Goal: Task Accomplishment & Management: Use online tool/utility

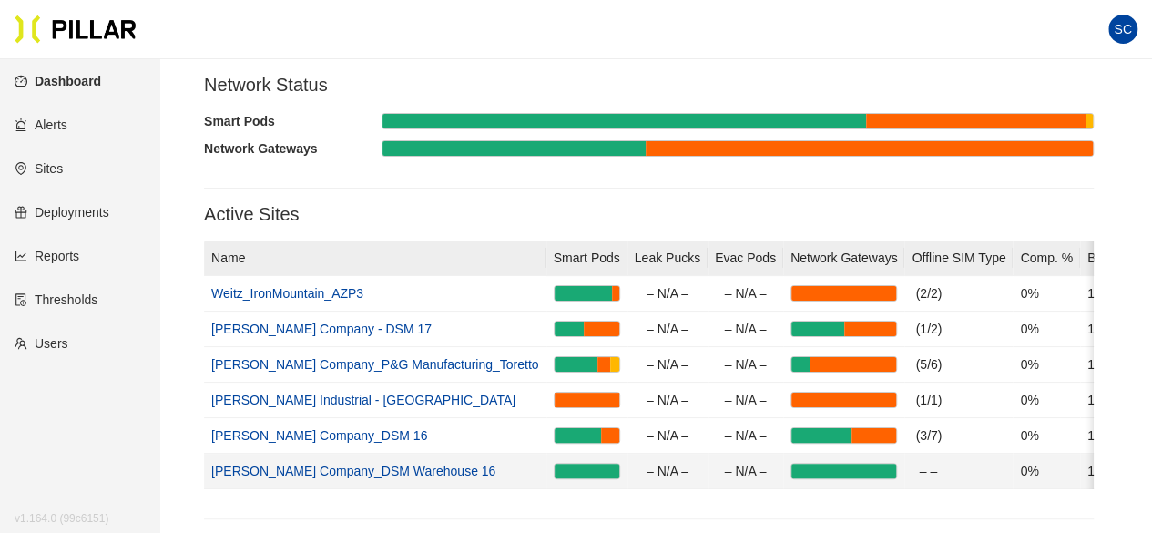
click at [304, 471] on link "[PERSON_NAME] Company_DSM Warehouse 16" at bounding box center [353, 471] width 284 height 15
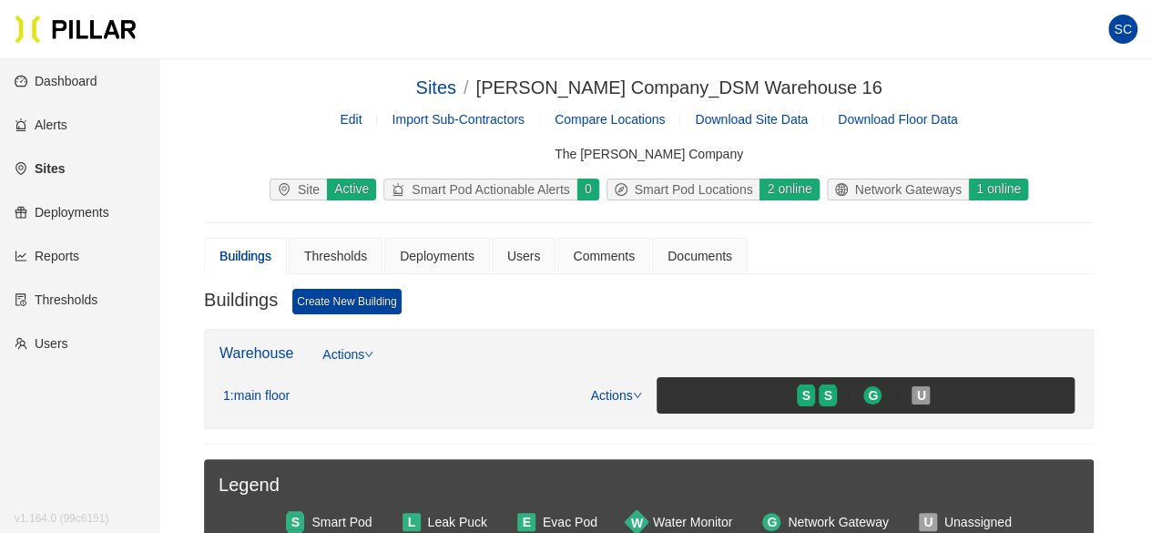
click at [67, 263] on link "Reports" at bounding box center [47, 256] width 65 height 15
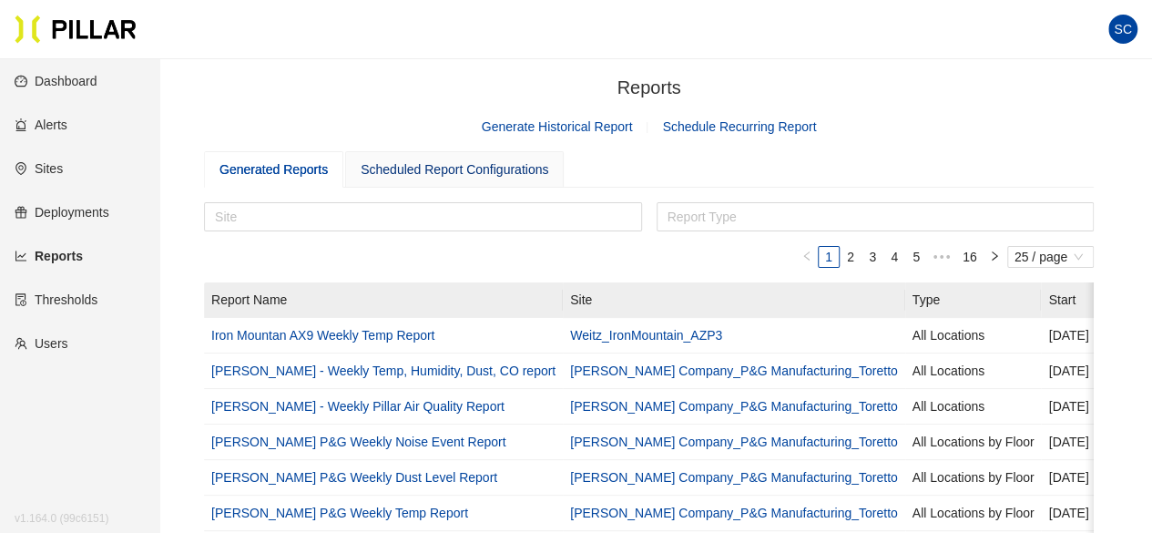
click at [408, 174] on div "Scheduled Report Configurations" at bounding box center [455, 169] width 188 height 20
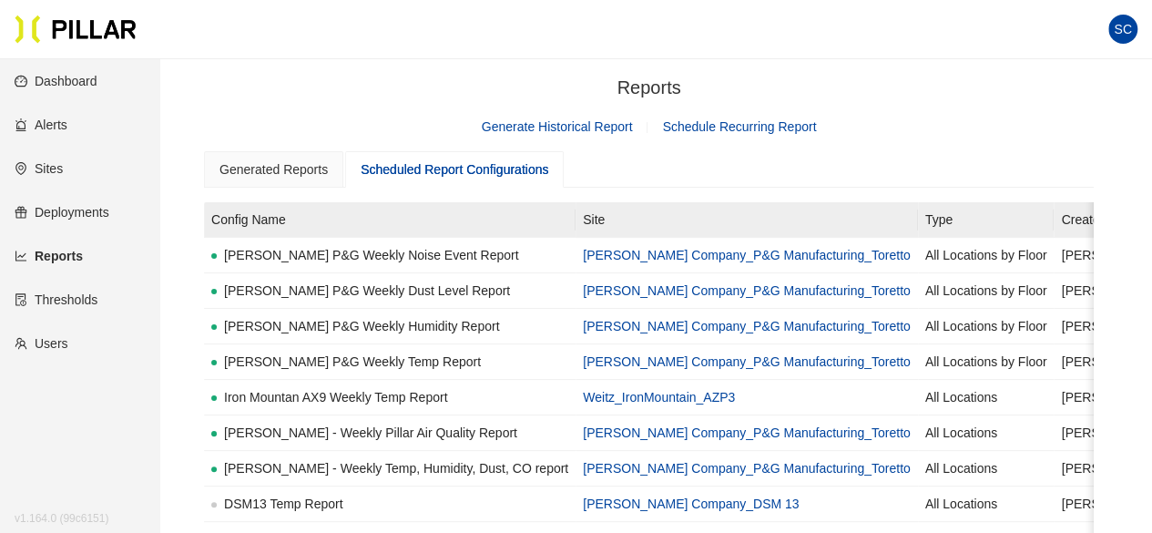
click at [615, 127] on link "Generate Historical Report" at bounding box center [557, 126] width 151 height 15
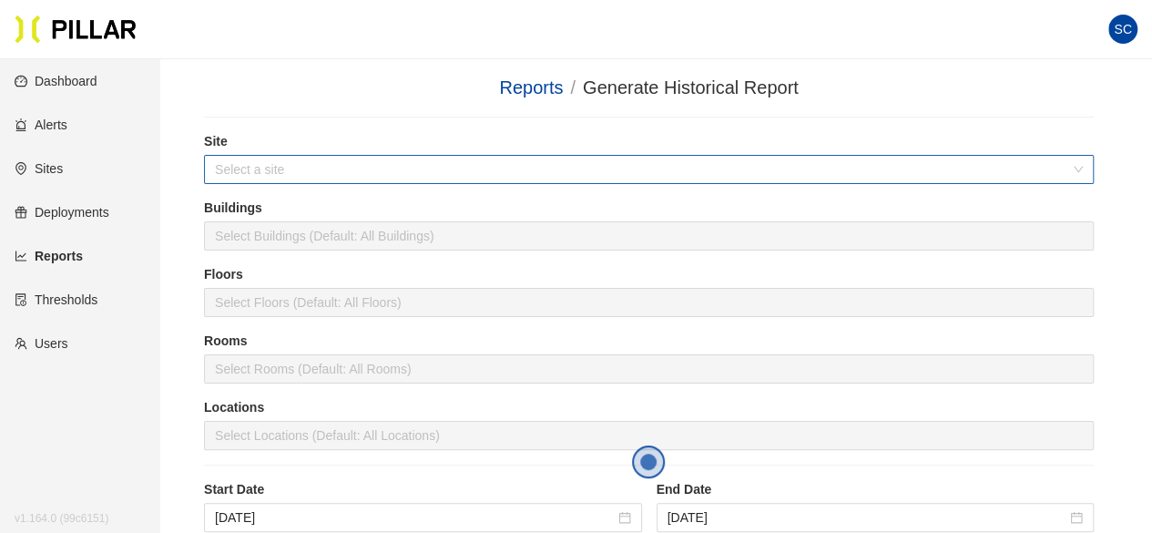
click at [386, 182] on input "search" at bounding box center [642, 169] width 855 height 27
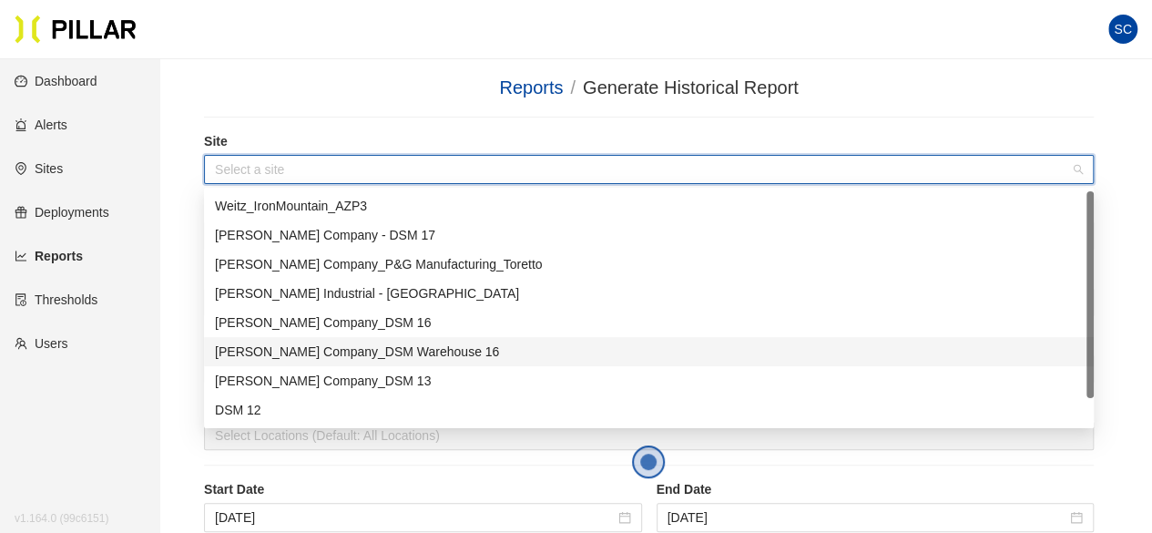
click at [398, 357] on div "[PERSON_NAME] Company_DSM Warehouse 16" at bounding box center [649, 352] width 868 height 20
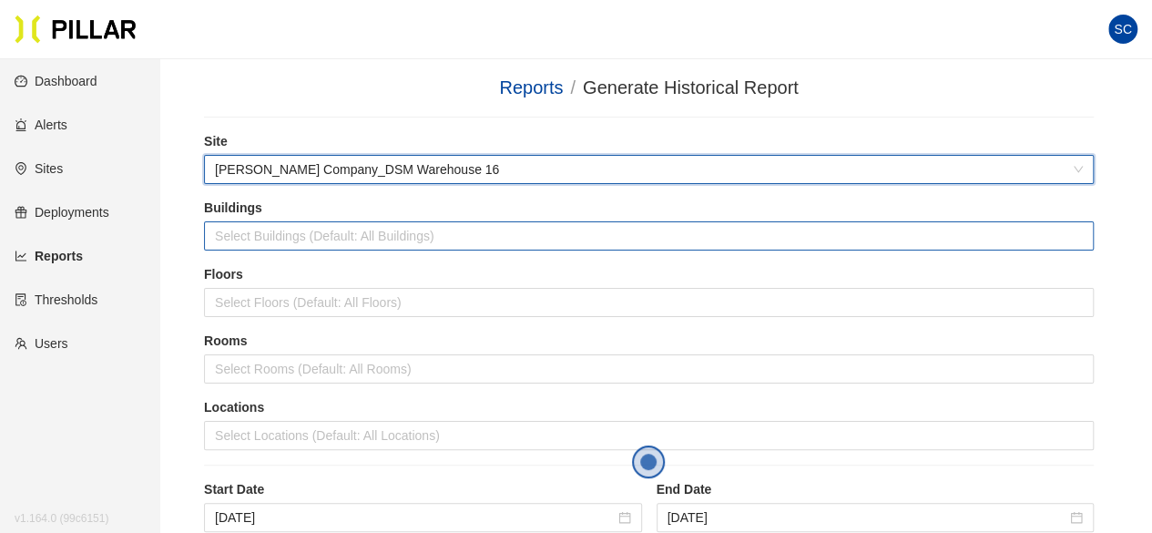
click at [328, 236] on div at bounding box center [649, 236] width 881 height 26
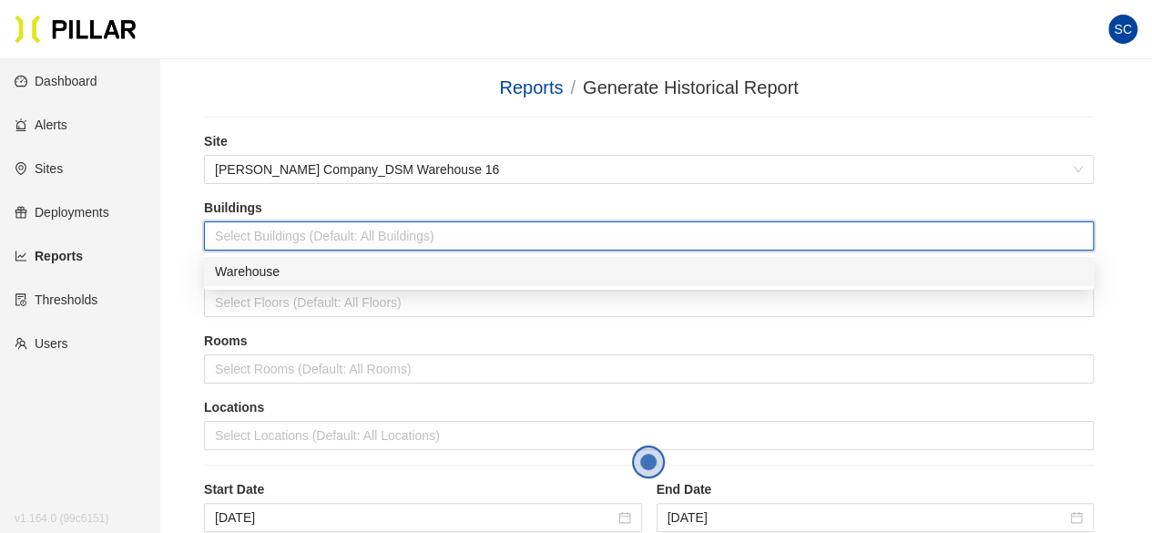
click at [309, 270] on div "Warehouse" at bounding box center [649, 271] width 868 height 20
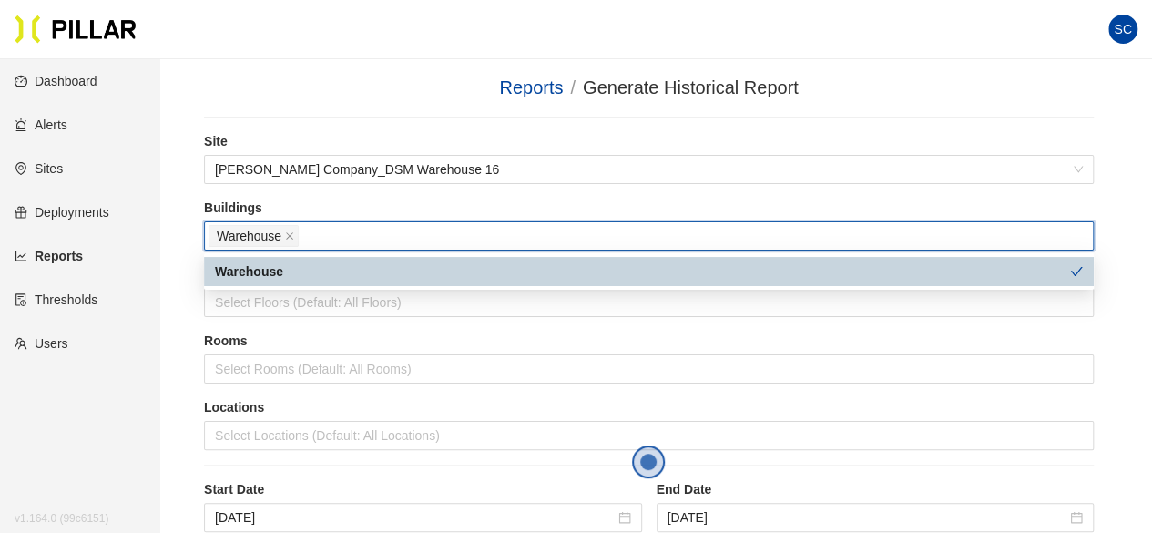
click at [308, 275] on div "Warehouse" at bounding box center [642, 271] width 855 height 20
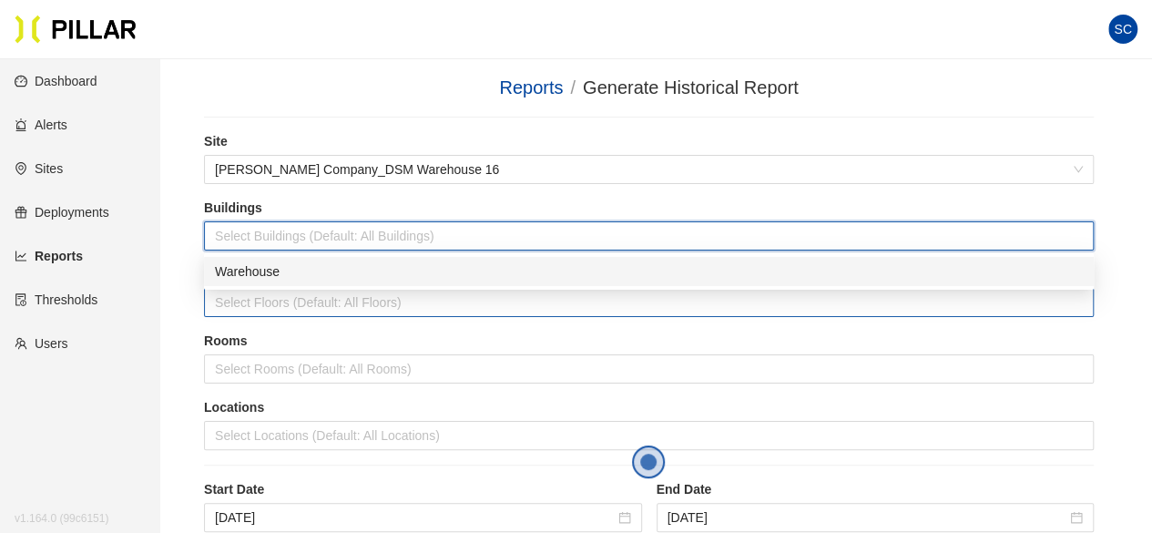
click at [273, 303] on div at bounding box center [649, 303] width 881 height 26
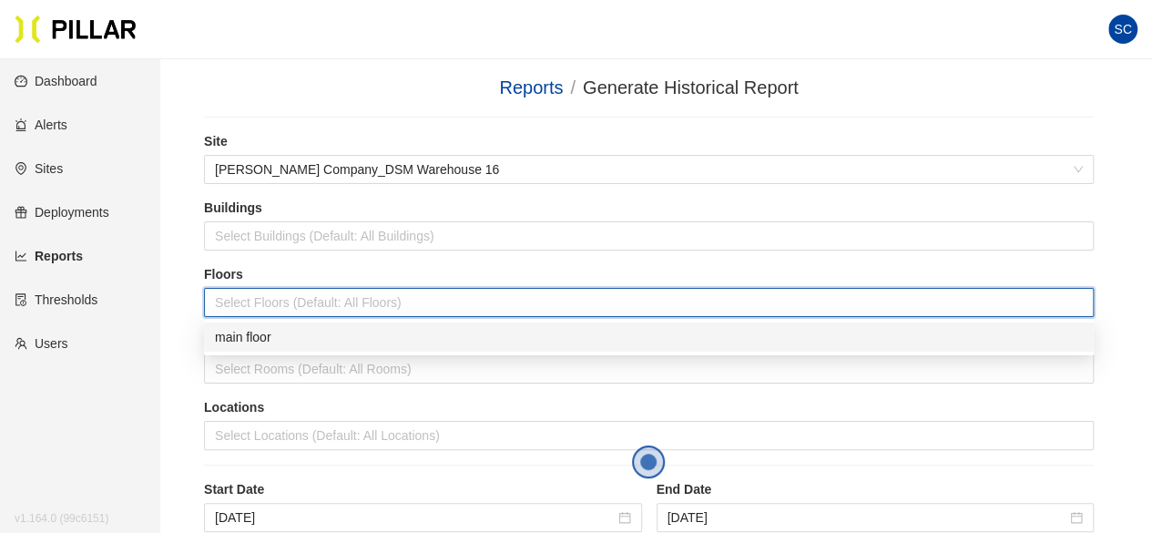
click at [269, 340] on div "main floor" at bounding box center [649, 337] width 868 height 20
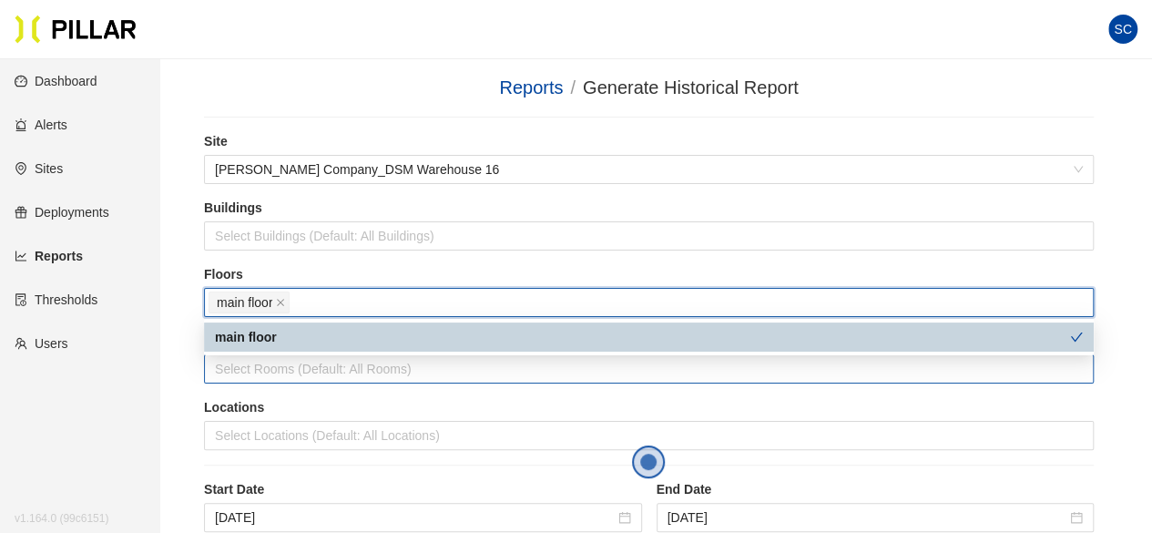
click at [277, 365] on div at bounding box center [649, 369] width 881 height 26
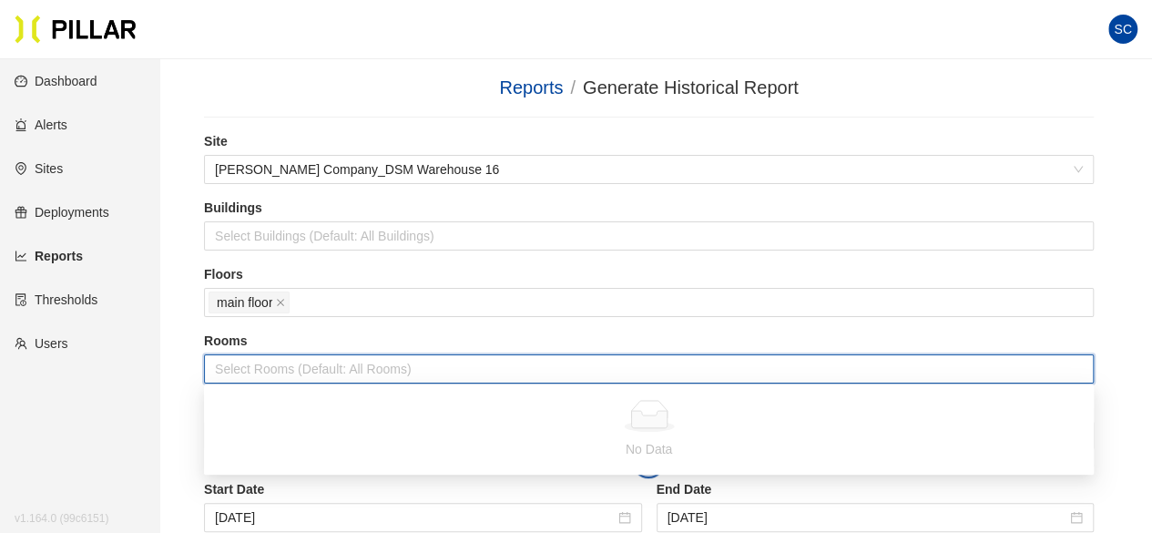
click at [322, 332] on label "Rooms" at bounding box center [649, 341] width 890 height 19
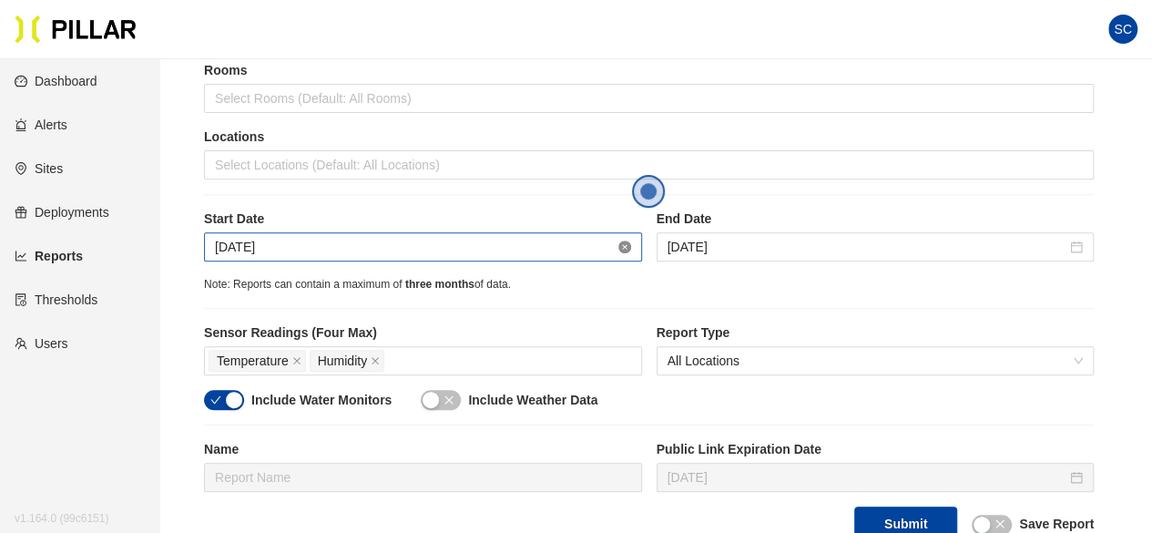
click at [625, 250] on div "[DATE]" at bounding box center [423, 247] width 416 height 20
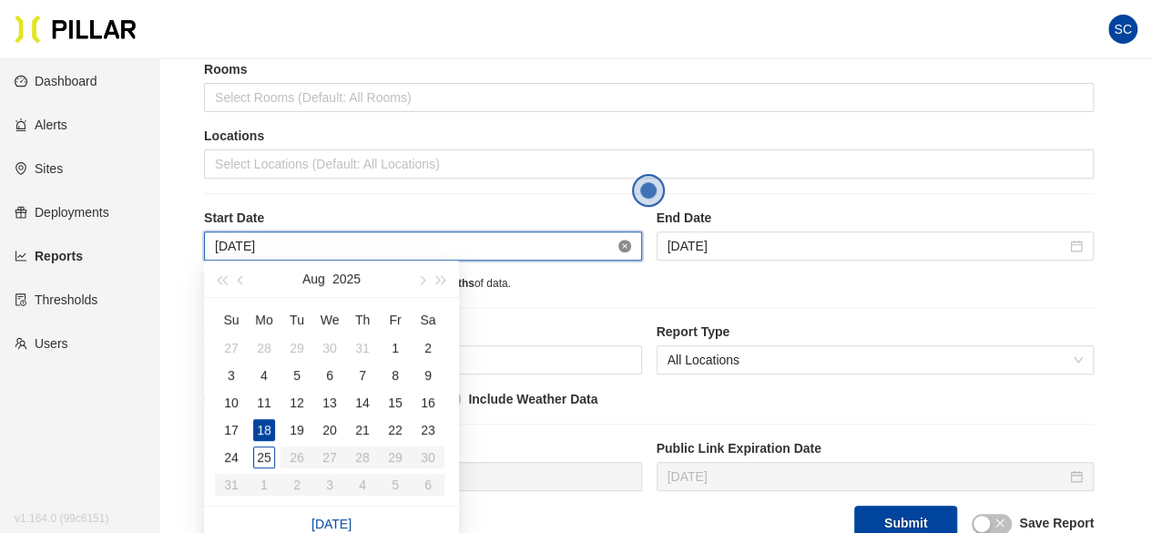
scroll to position [272, 0]
click at [241, 279] on span "button" at bounding box center [242, 278] width 9 height 9
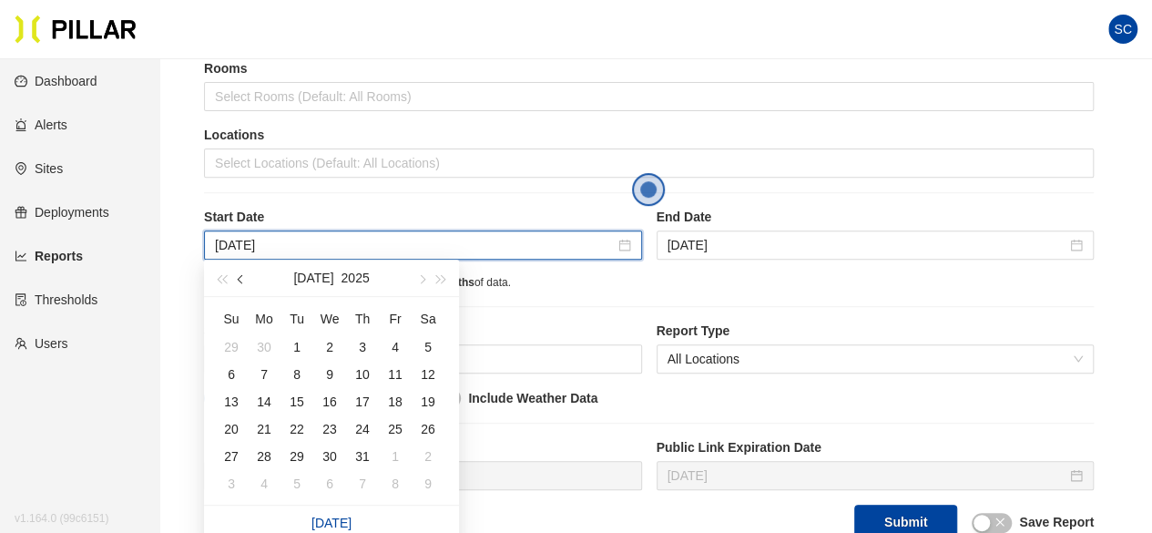
click at [242, 279] on span "button" at bounding box center [242, 278] width 9 height 9
type input "[DATE]"
click at [236, 342] on div "1" at bounding box center [231, 347] width 22 height 22
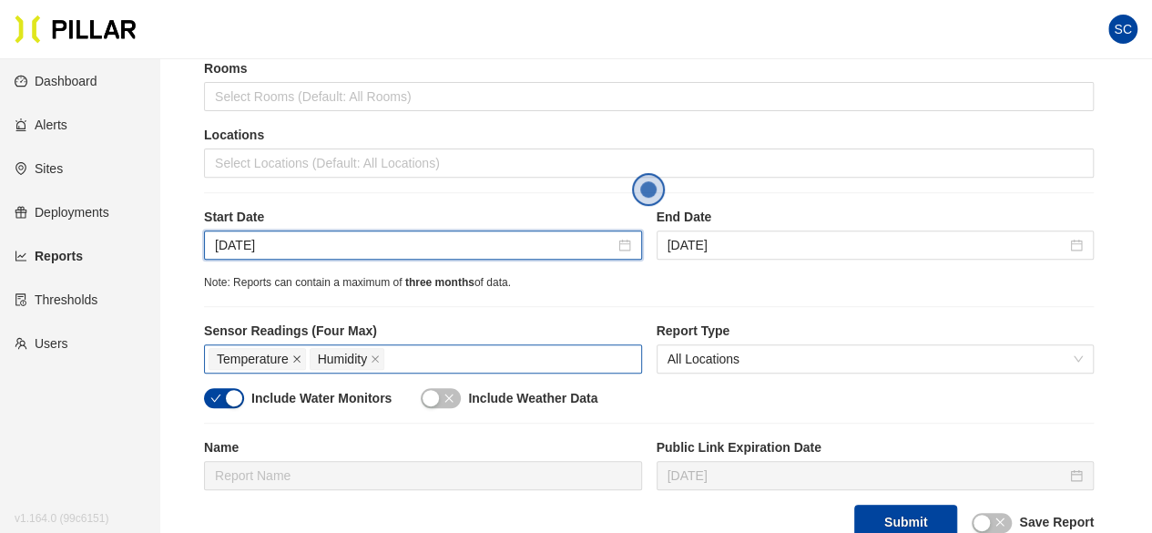
click at [297, 354] on icon "close" at bounding box center [296, 358] width 9 height 9
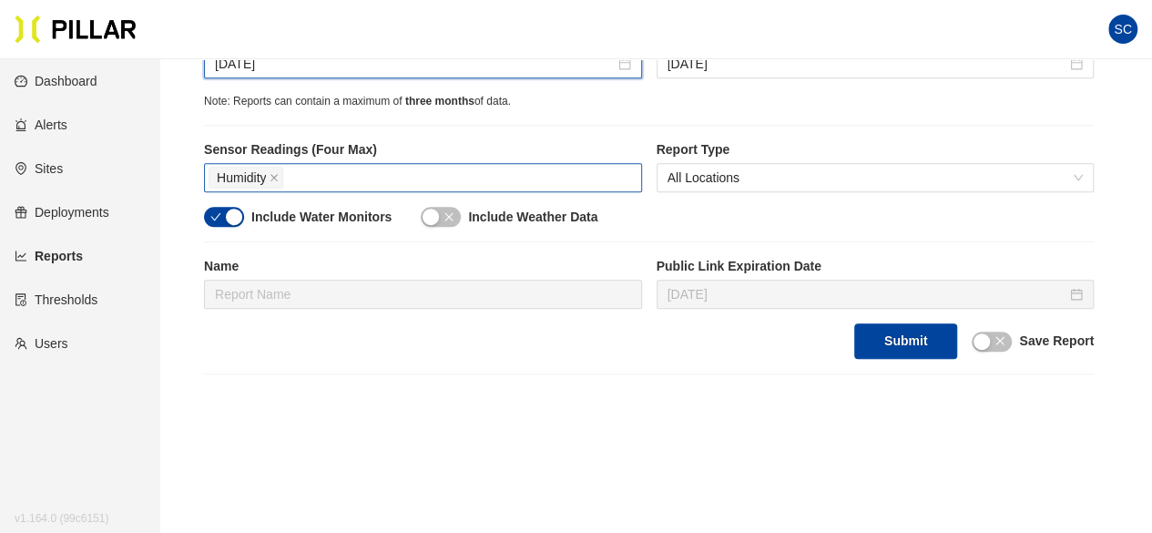
scroll to position [454, 0]
click at [1004, 336] on icon "close" at bounding box center [1000, 340] width 8 height 8
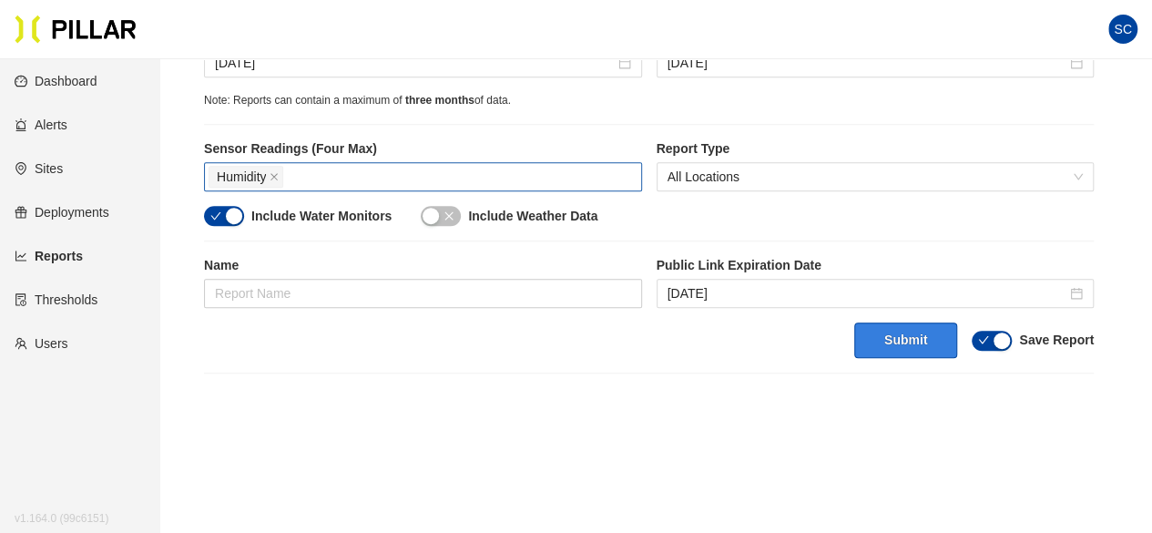
click at [904, 335] on button "Submit" at bounding box center [905, 340] width 103 height 36
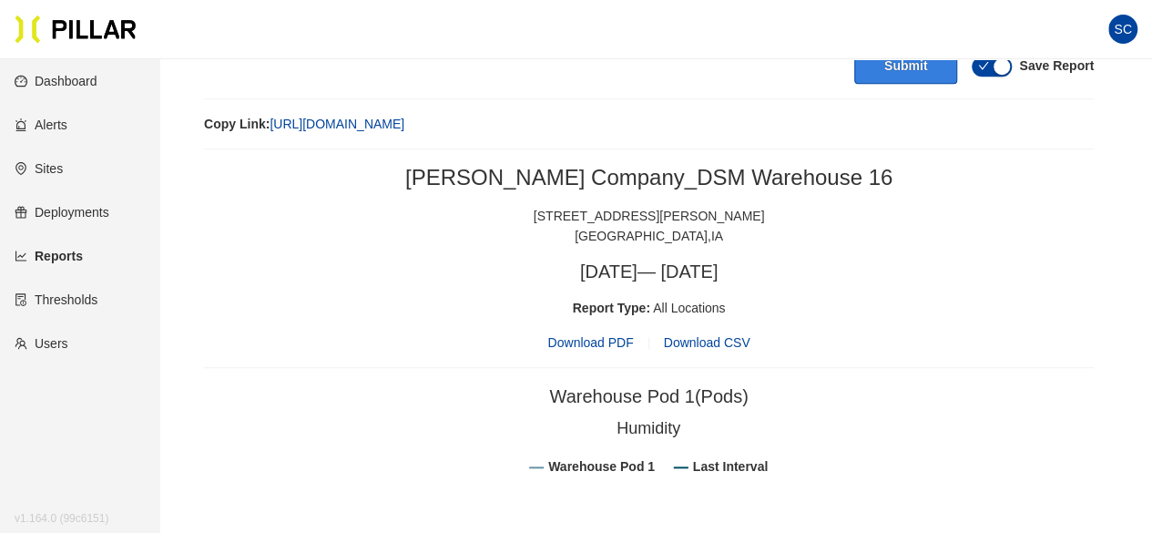
scroll to position [728, 0]
click at [596, 336] on span "Download PDF" at bounding box center [590, 343] width 86 height 20
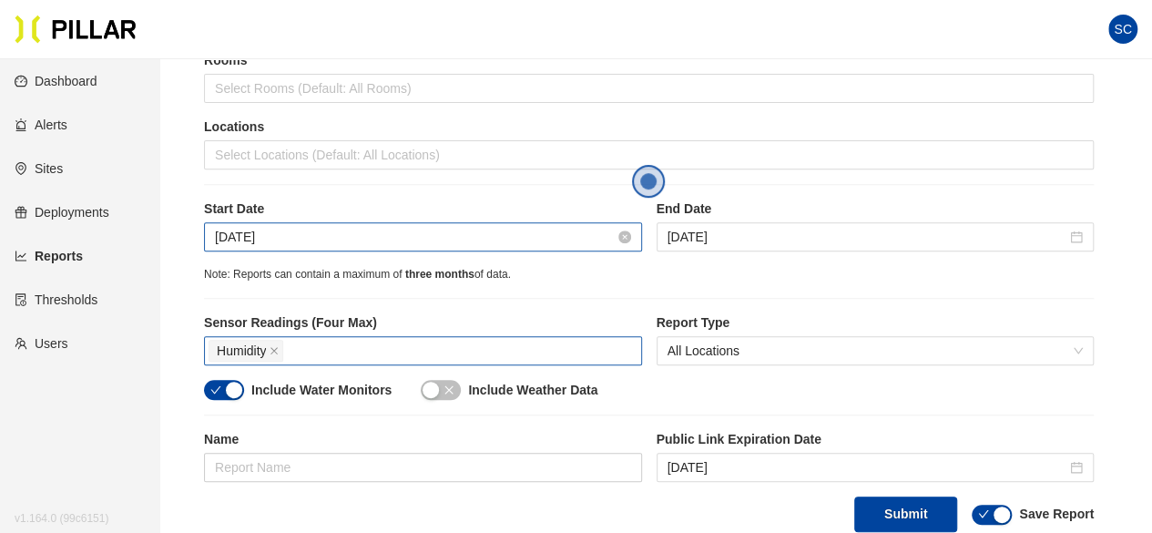
scroll to position [279, 0]
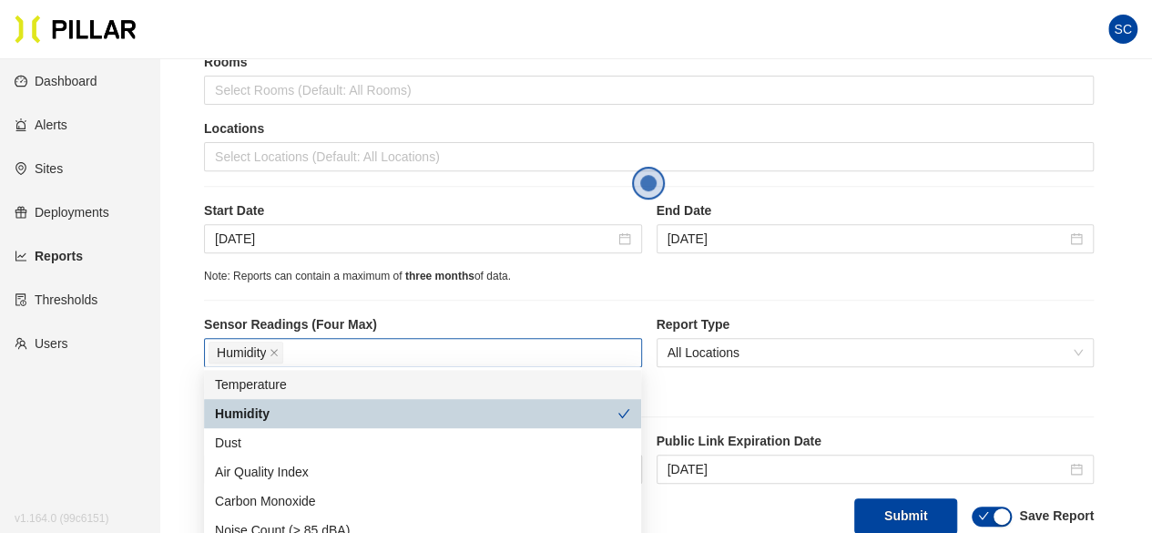
click at [326, 348] on div "Humidity" at bounding box center [423, 353] width 429 height 26
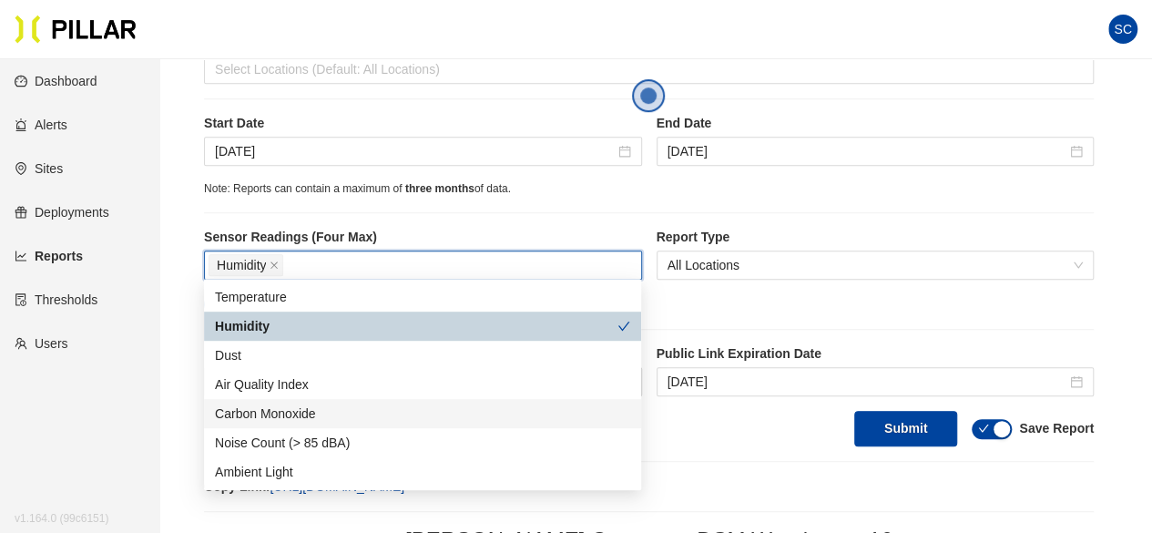
scroll to position [368, 0]
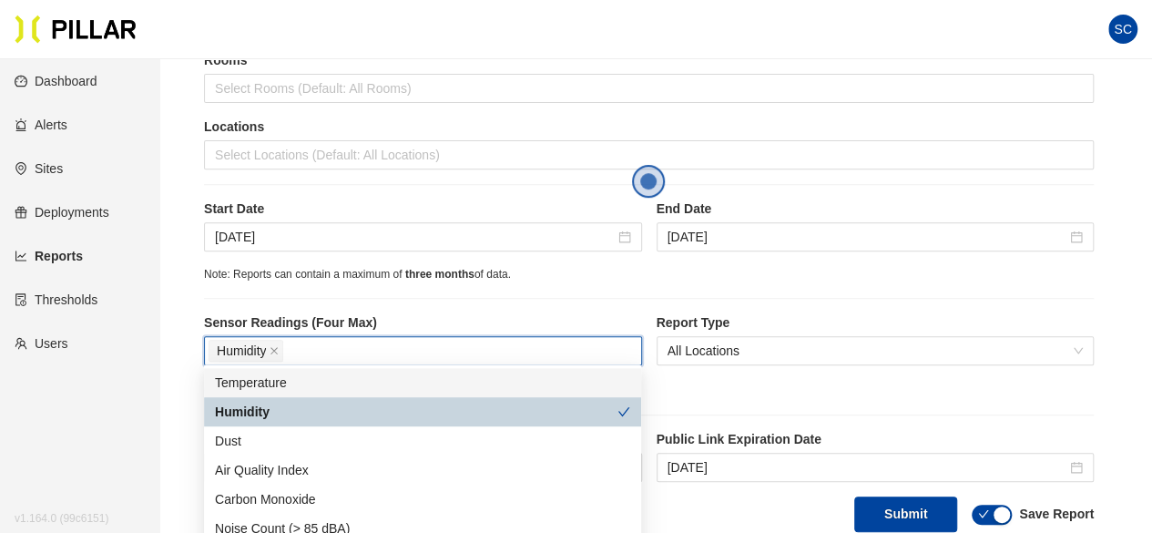
click at [311, 369] on div "Temperature" at bounding box center [422, 382] width 437 height 29
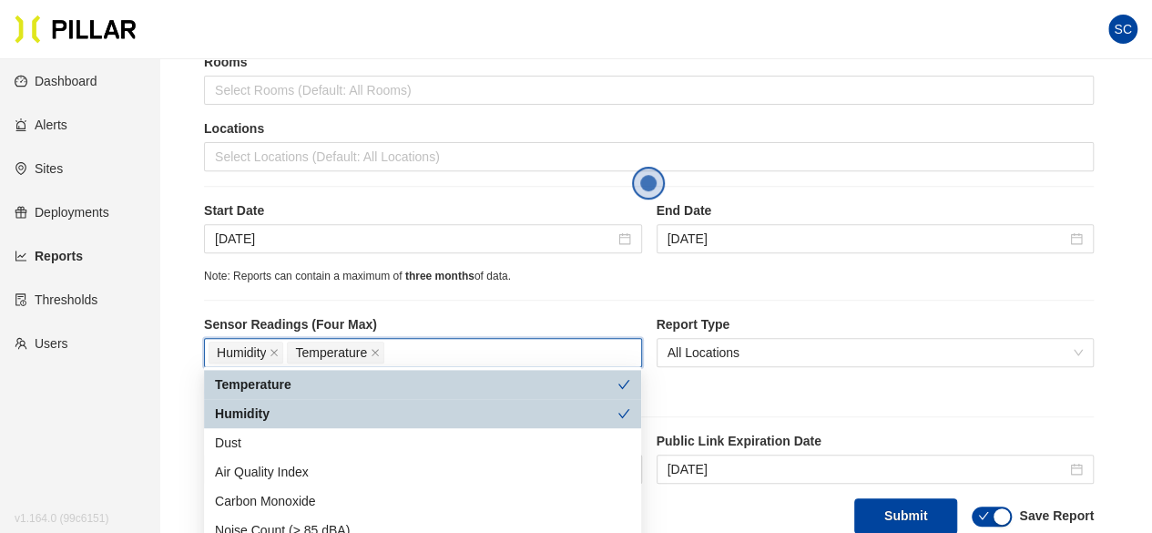
scroll to position [279, 0]
click at [506, 301] on div "Site [PERSON_NAME] Company_DSM Warehouse 16 Buildings Select Buildings (Default…" at bounding box center [649, 193] width 890 height 680
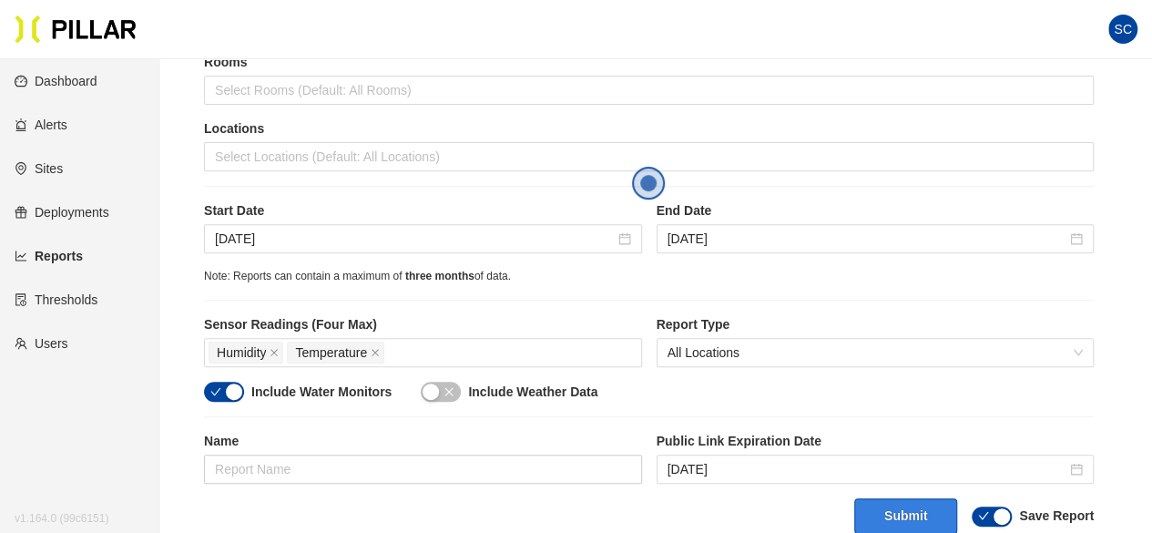
click at [891, 517] on button "Submit" at bounding box center [905, 516] width 103 height 36
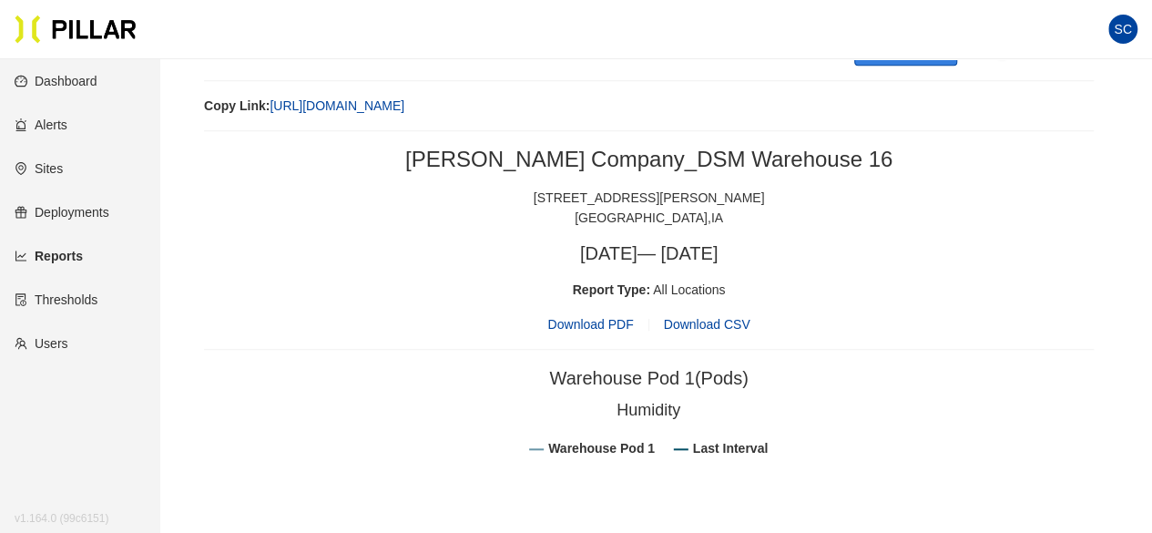
scroll to position [747, 0]
click at [604, 322] on span "Download PDF" at bounding box center [590, 324] width 86 height 20
